Goal: Task Accomplishment & Management: Complete application form

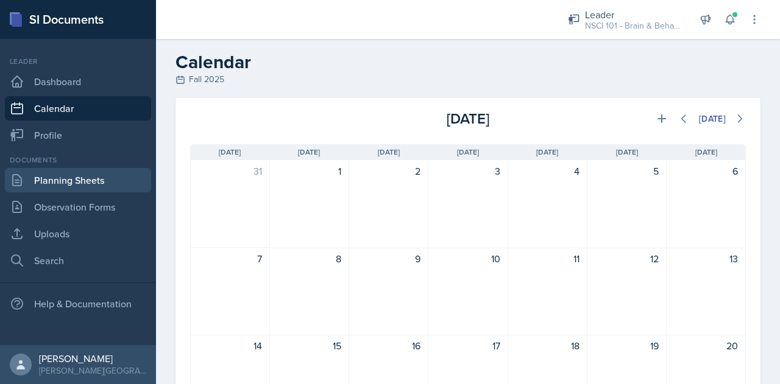
click at [113, 185] on link "Planning Sheets" at bounding box center [78, 180] width 146 height 24
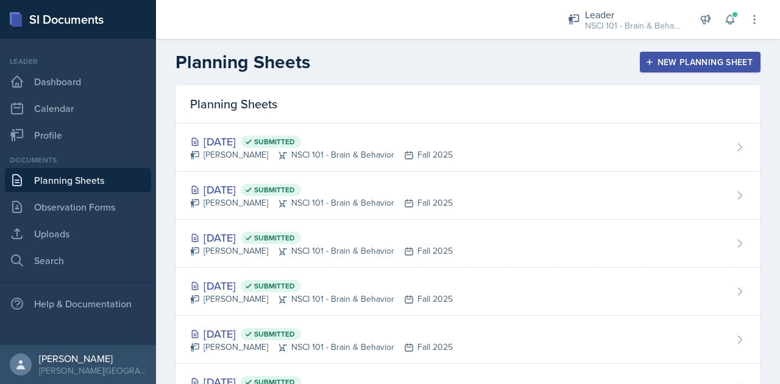
click at [710, 64] on div "New Planning Sheet" at bounding box center [699, 62] width 105 height 10
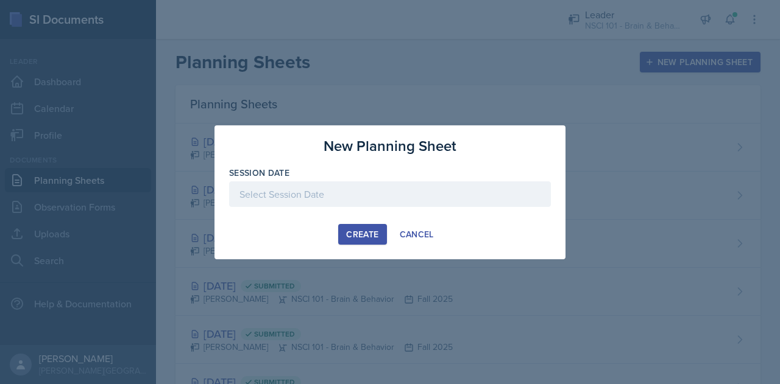
click at [315, 202] on div at bounding box center [390, 195] width 322 height 26
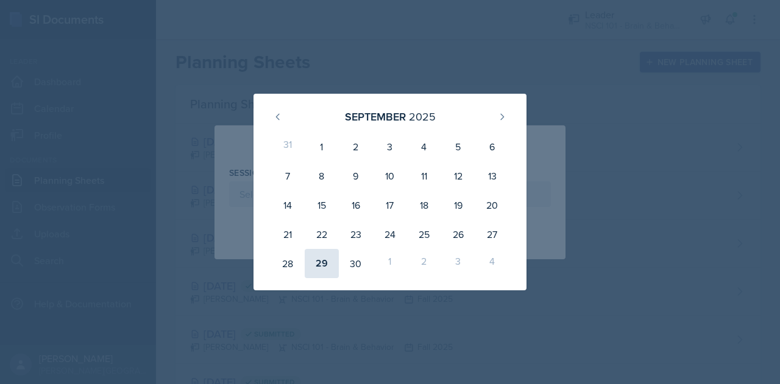
click at [323, 258] on div "29" at bounding box center [322, 263] width 34 height 29
type input "[DATE]"
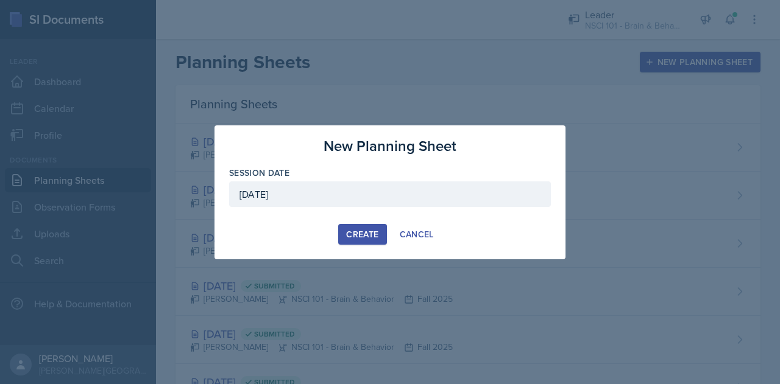
click at [359, 244] on button "Create" at bounding box center [362, 234] width 48 height 21
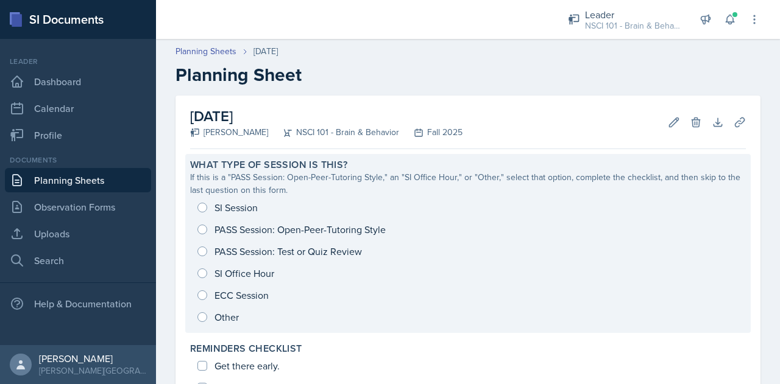
click at [250, 201] on div "SI Session PASS Session: Open-Peer-Tutoring Style PASS Session: Test or Quiz Re…" at bounding box center [468, 263] width 556 height 132
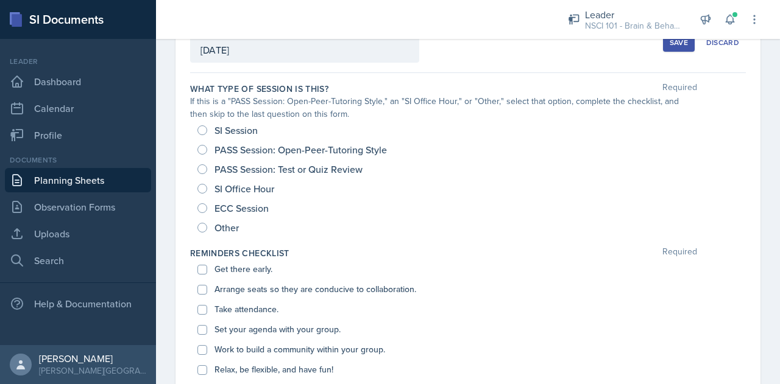
scroll to position [66, 0]
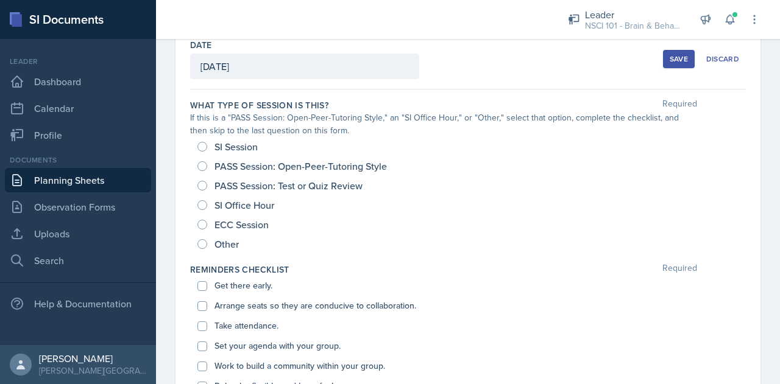
click at [233, 152] on span "SI Session" at bounding box center [235, 147] width 43 height 12
click at [207, 152] on input "SI Session" at bounding box center [202, 147] width 10 height 10
radio input "true"
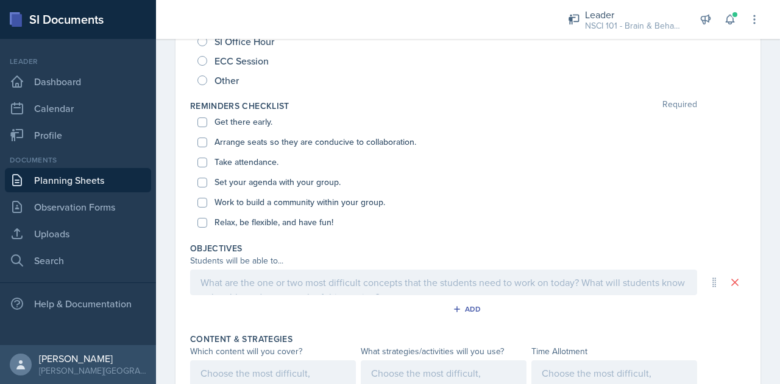
scroll to position [238, 0]
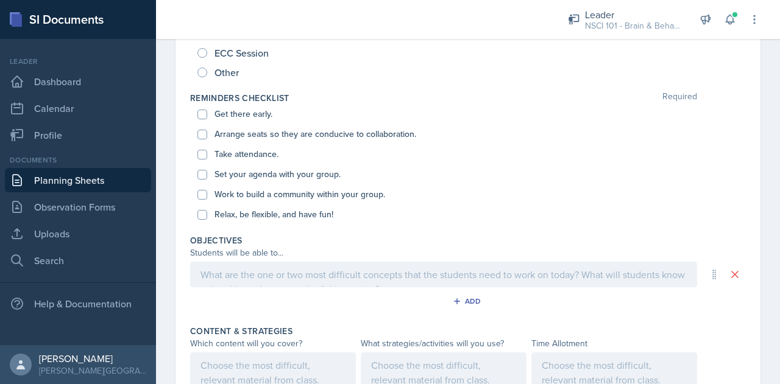
click at [232, 108] on label "Get there early." at bounding box center [243, 114] width 58 height 13
click at [207, 110] on input "Get there early." at bounding box center [202, 115] width 10 height 10
checkbox input "true"
click at [244, 124] on div "Arrange seats so they are conducive to collaboration." at bounding box center [467, 134] width 541 height 20
click at [244, 130] on label "Arrange seats so they are conducive to collaboration." at bounding box center [315, 134] width 202 height 13
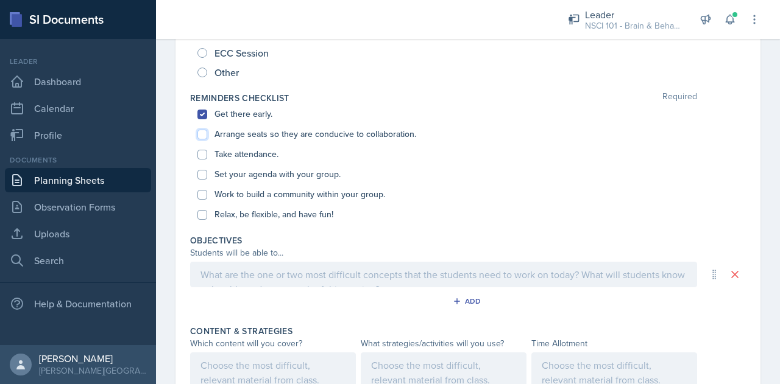
click at [207, 130] on input "Arrange seats so they are conducive to collaboration." at bounding box center [202, 135] width 10 height 10
checkbox input "true"
click at [247, 152] on label "Take attendance." at bounding box center [246, 154] width 64 height 13
click at [207, 152] on input "Take attendance." at bounding box center [202, 155] width 10 height 10
checkbox input "true"
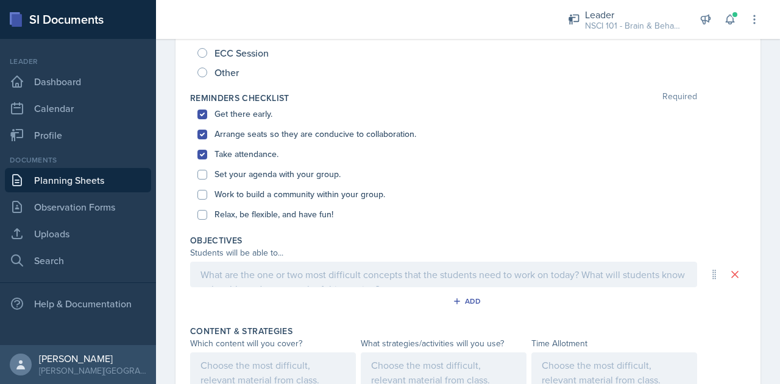
click at [244, 170] on label "Set your agenda with your group." at bounding box center [277, 174] width 126 height 13
click at [207, 170] on input "Set your agenda with your group." at bounding box center [202, 175] width 10 height 10
checkbox input "true"
click at [247, 190] on label "Work to build a community within your group." at bounding box center [299, 194] width 171 height 13
click at [207, 190] on input "Work to build a community within your group." at bounding box center [202, 195] width 10 height 10
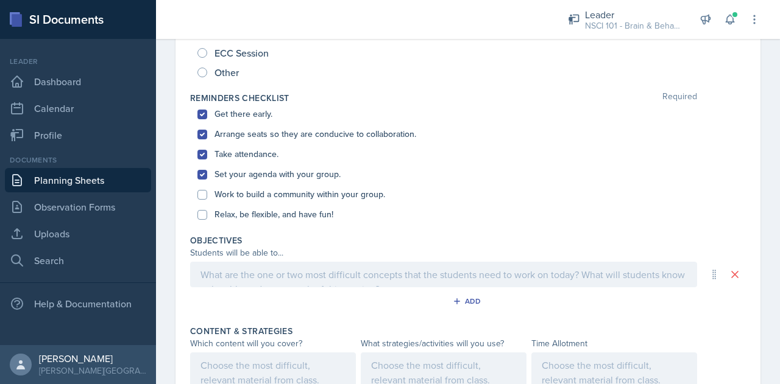
checkbox input "true"
click at [250, 215] on label "Relax, be flexible, and have fun!" at bounding box center [273, 214] width 119 height 13
click at [207, 215] on input "Relax, be flexible, and have fun!" at bounding box center [202, 215] width 10 height 10
checkbox input "true"
click at [277, 287] on div "Objectives Students will be able to... Add" at bounding box center [468, 275] width 556 height 91
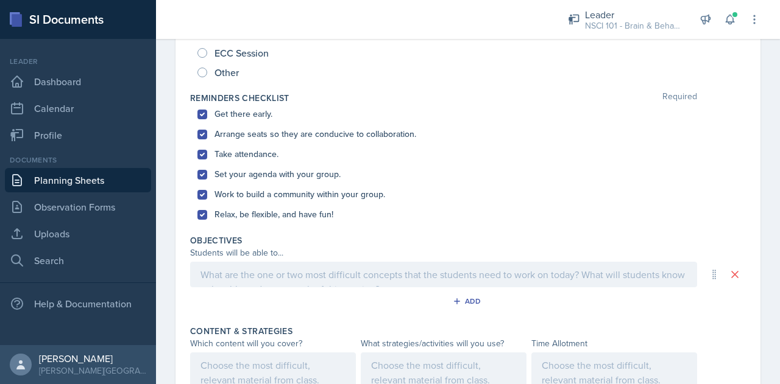
scroll to position [259, 0]
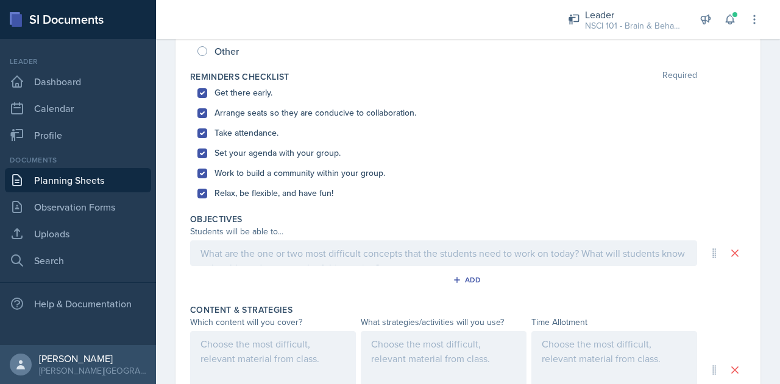
click at [268, 261] on p at bounding box center [443, 253] width 486 height 15
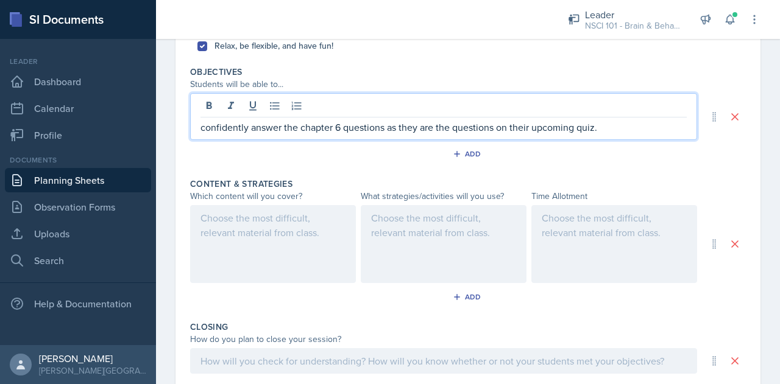
click at [247, 233] on div at bounding box center [273, 244] width 166 height 78
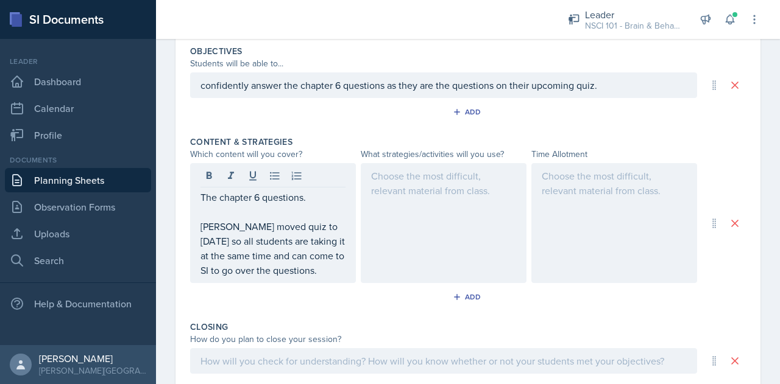
click at [484, 234] on div at bounding box center [444, 223] width 166 height 120
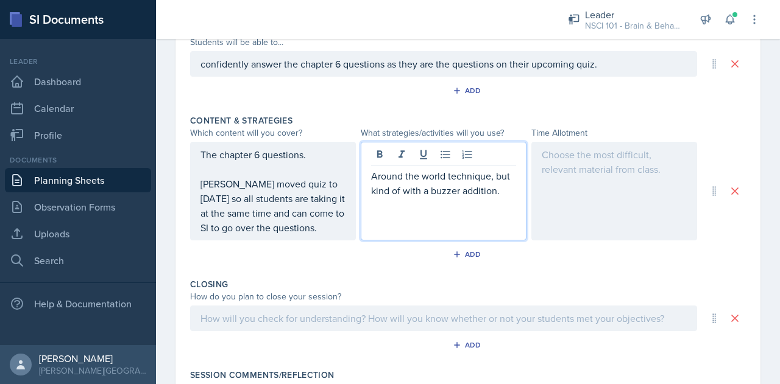
click at [587, 196] on div at bounding box center [614, 191] width 166 height 99
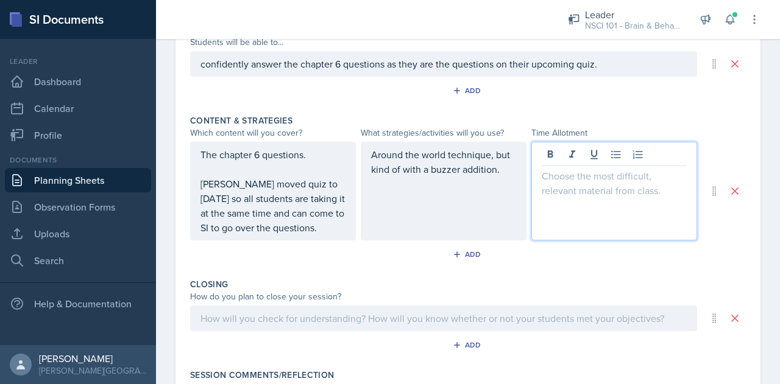
scroll to position [470, 0]
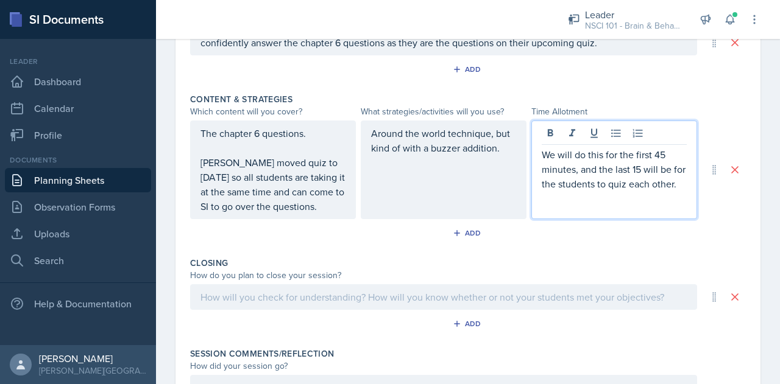
click at [368, 310] on div at bounding box center [443, 297] width 507 height 26
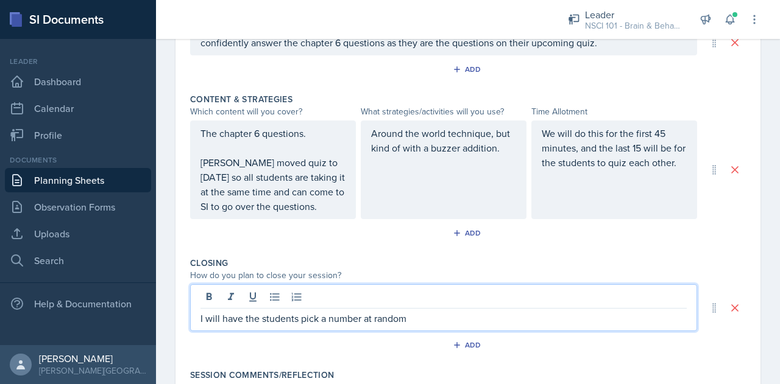
click at [294, 326] on p "I will have the students pick a number at random" at bounding box center [443, 318] width 486 height 15
click at [446, 326] on p "I will have the students, or AI, pick a number at random" at bounding box center [443, 318] width 486 height 15
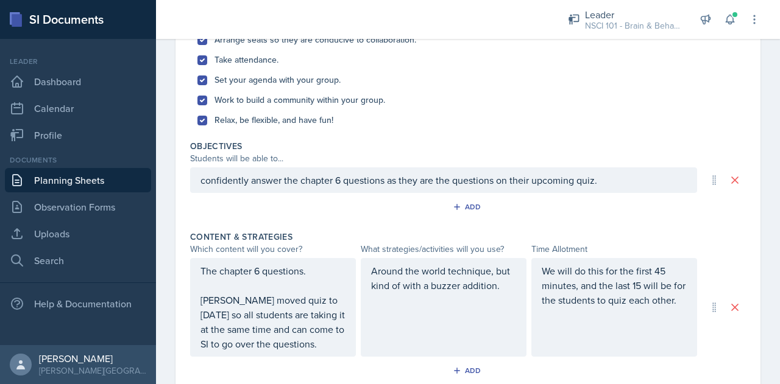
scroll to position [0, 0]
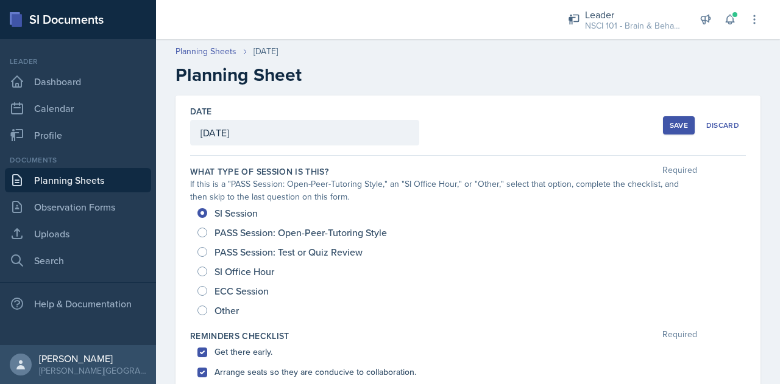
click at [663, 130] on button "Save" at bounding box center [679, 125] width 32 height 18
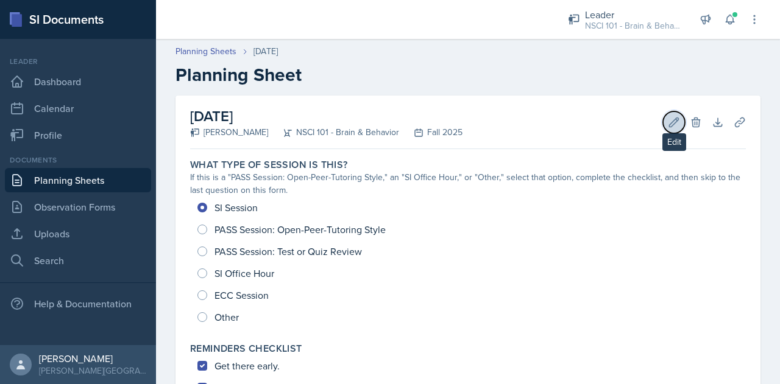
click at [669, 120] on icon at bounding box center [673, 122] width 9 height 9
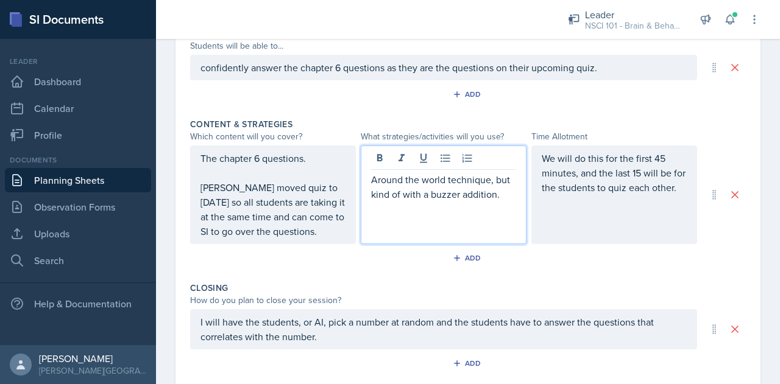
scroll to position [467, 0]
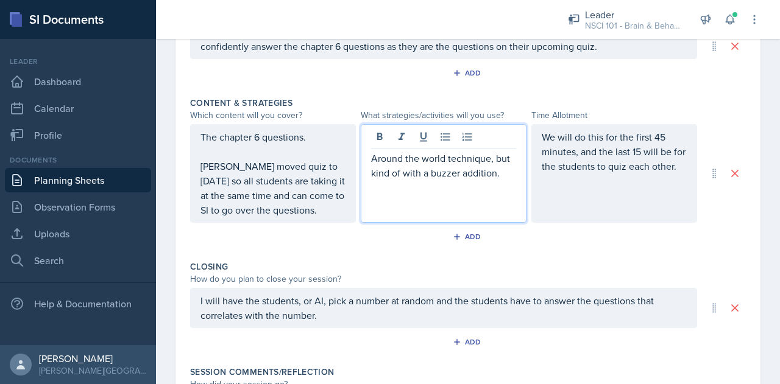
click at [508, 166] on p "Around the world technique, but kind of with a buzzer addition." at bounding box center [443, 165] width 145 height 29
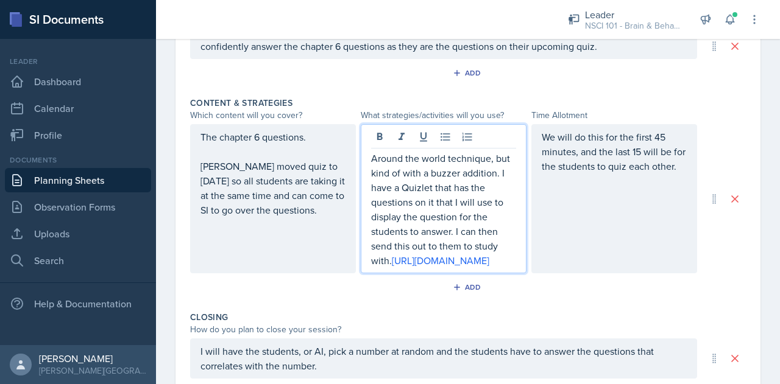
click at [370, 348] on div "Closing How do you plan to close your session? I will have the students, or AI,…" at bounding box center [468, 358] width 556 height 105
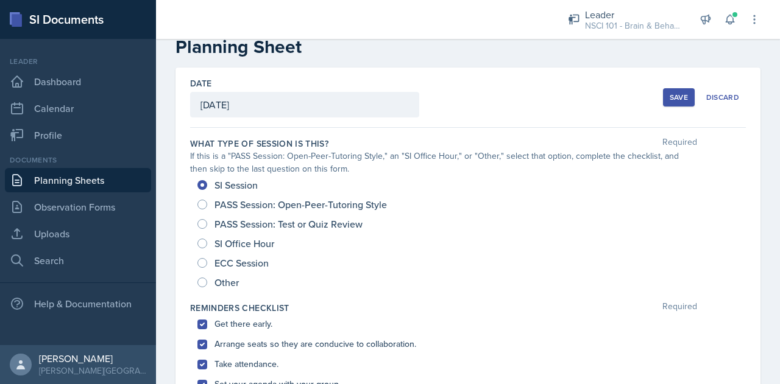
scroll to position [0, 0]
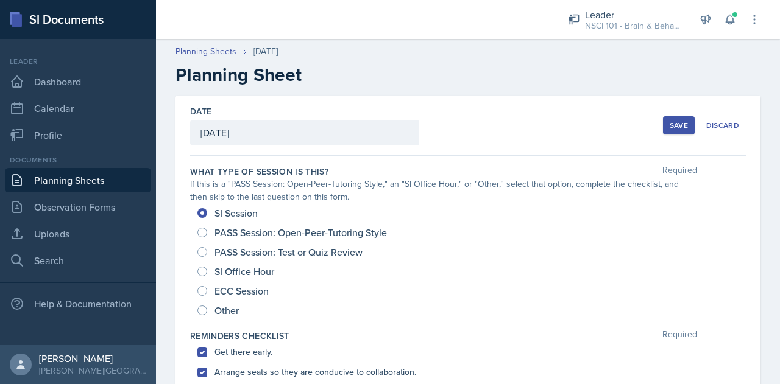
click at [676, 123] on div "Save" at bounding box center [678, 126] width 18 height 10
